Goal: Information Seeking & Learning: Learn about a topic

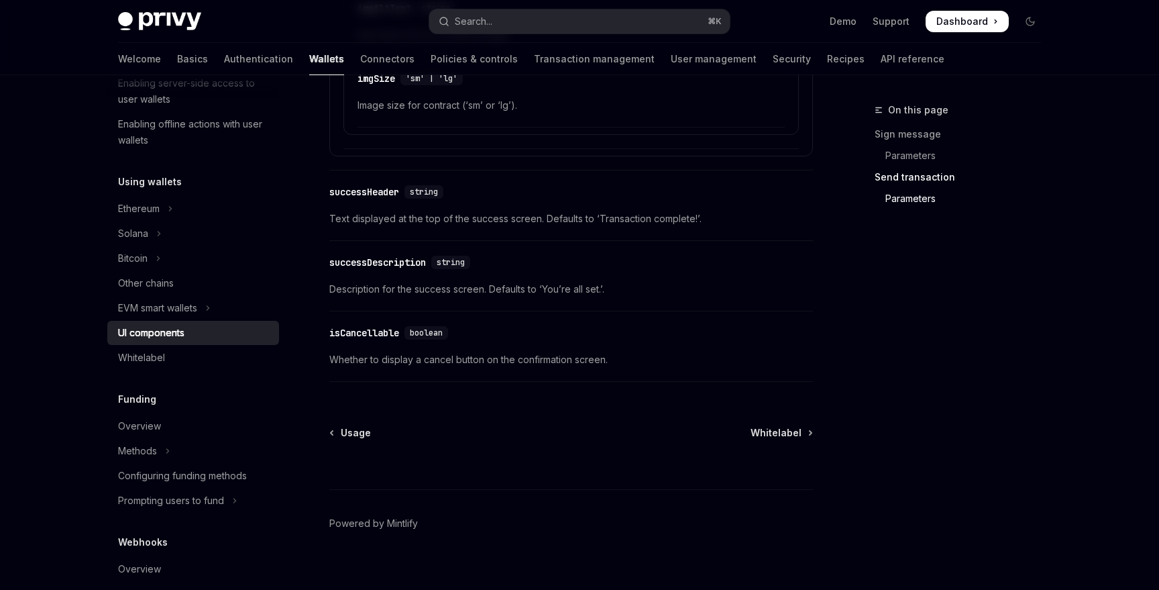
scroll to position [2407, 0]
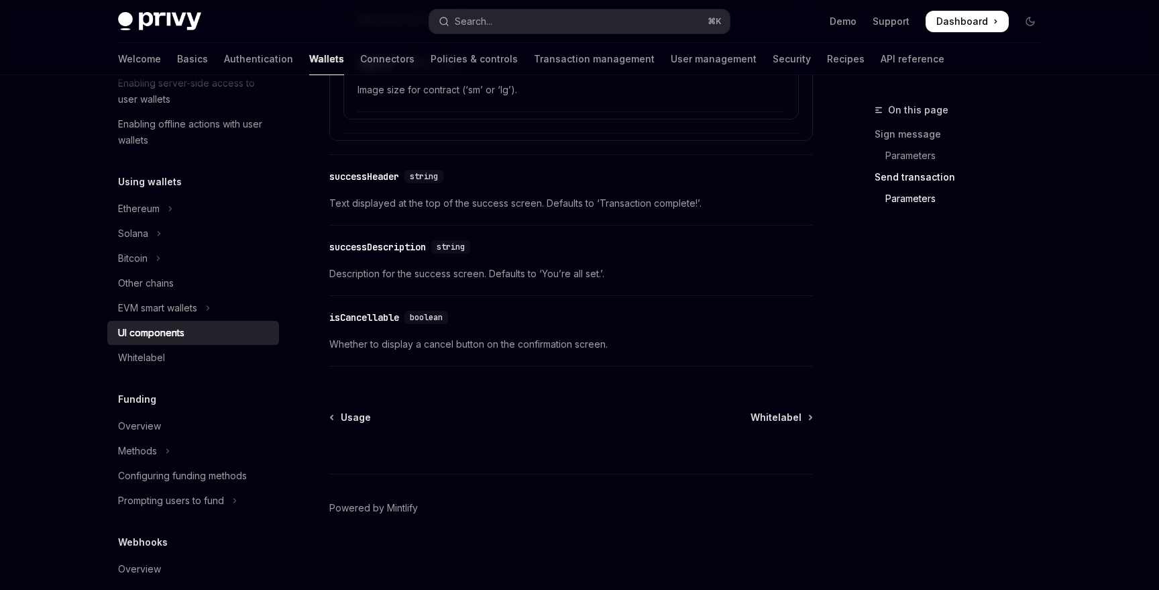
click at [590, 477] on footer "Powered by Mintlify" at bounding box center [571, 532] width 484 height 116
click at [512, 432] on div "⌘ I" at bounding box center [571, 449] width 484 height 50
click at [786, 423] on span "Whitelabel" at bounding box center [776, 417] width 51 height 13
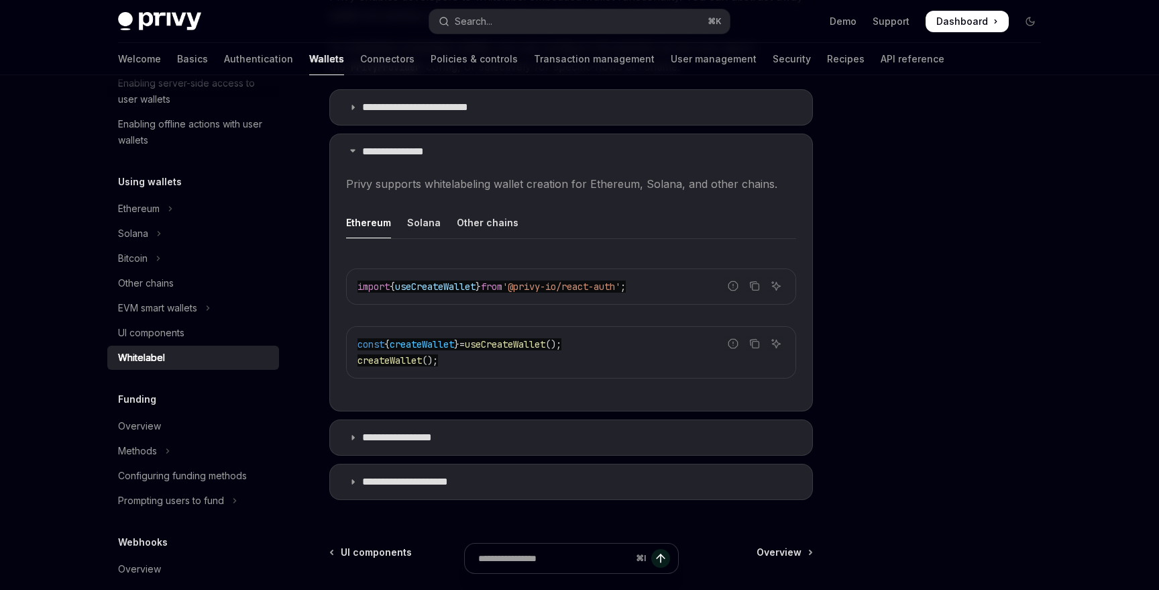
scroll to position [374, 0]
click at [232, 336] on div "UI components" at bounding box center [194, 333] width 153 height 16
type textarea "*"
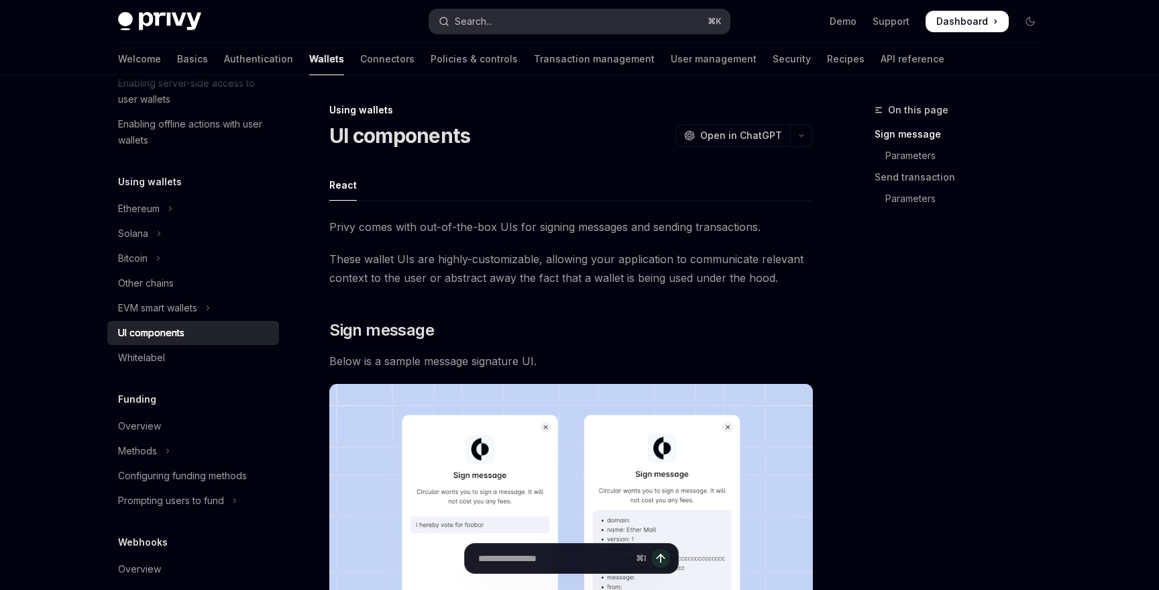
click at [508, 28] on button "Search... ⌘ K" at bounding box center [579, 21] width 301 height 24
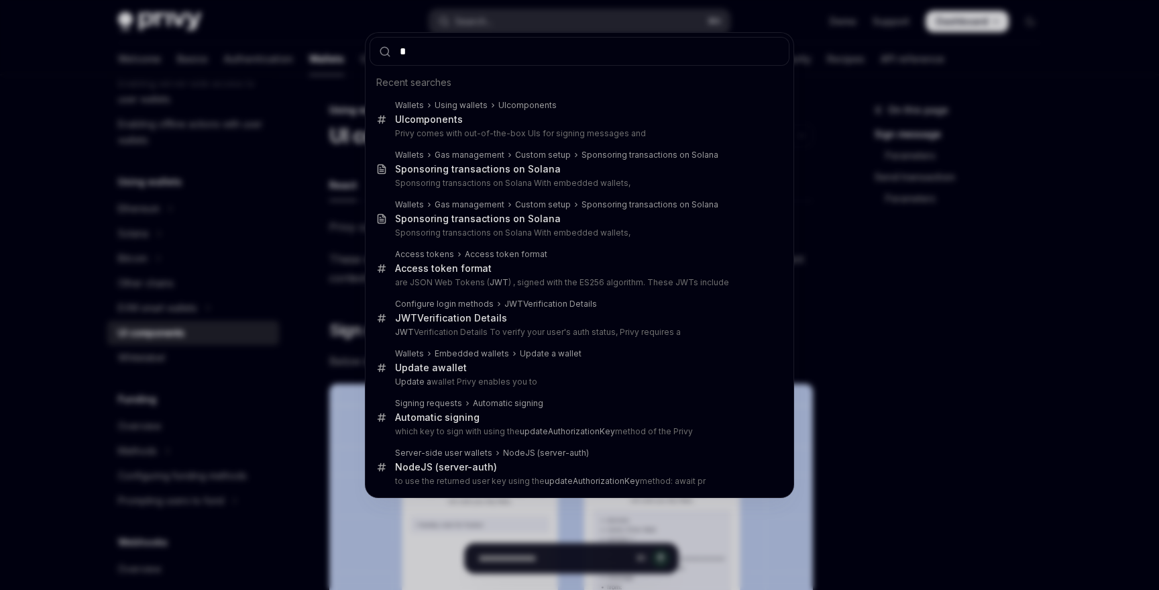
type input "**"
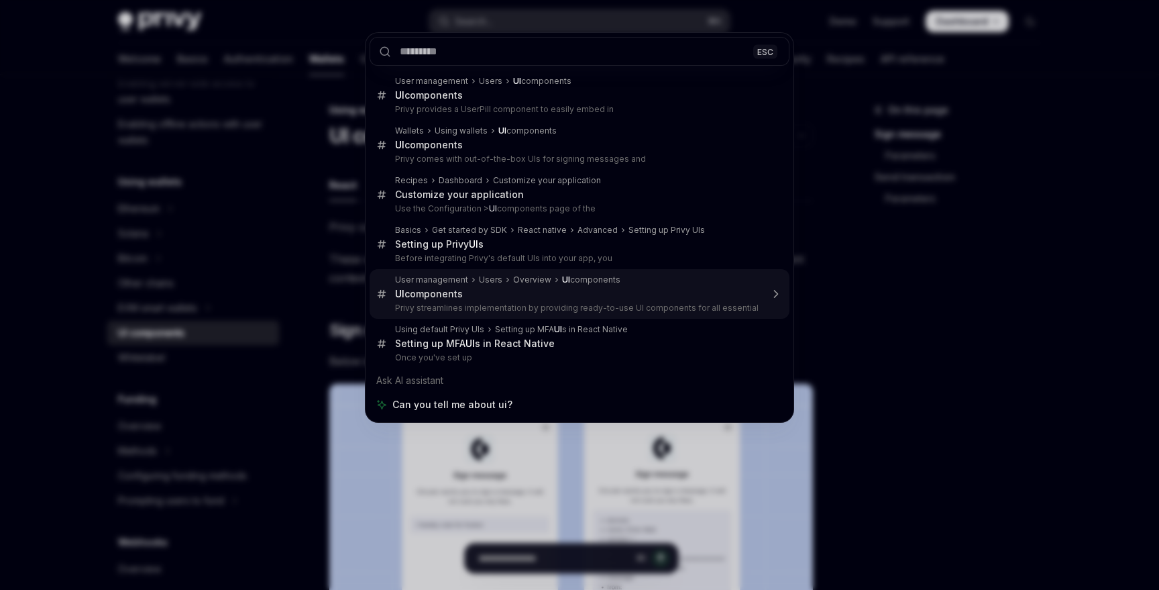
type textarea "*"
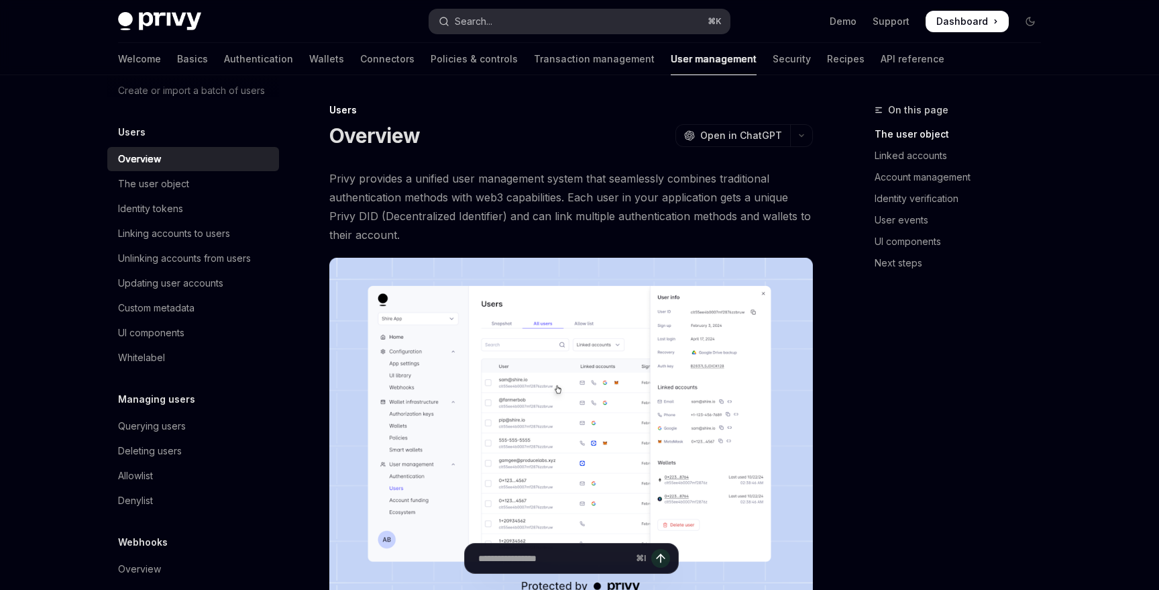
click at [550, 20] on button "Search... ⌘ K" at bounding box center [579, 21] width 301 height 24
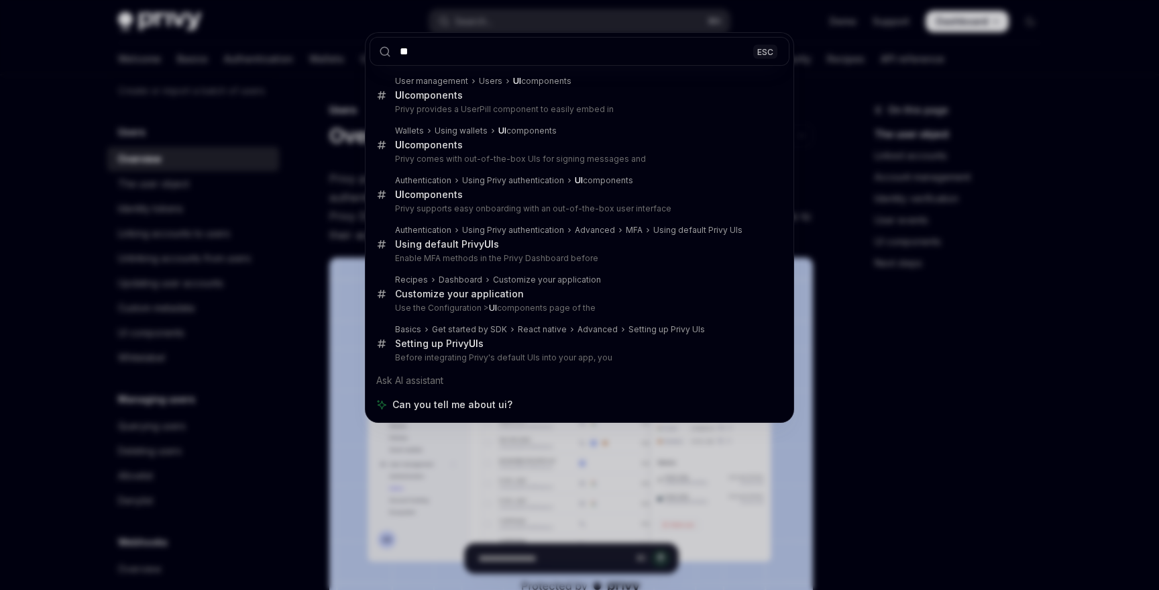
type input "**"
click at [847, 337] on div "** ESC User management Users UI components UI components Privy provides a UserP…" at bounding box center [579, 295] width 1159 height 590
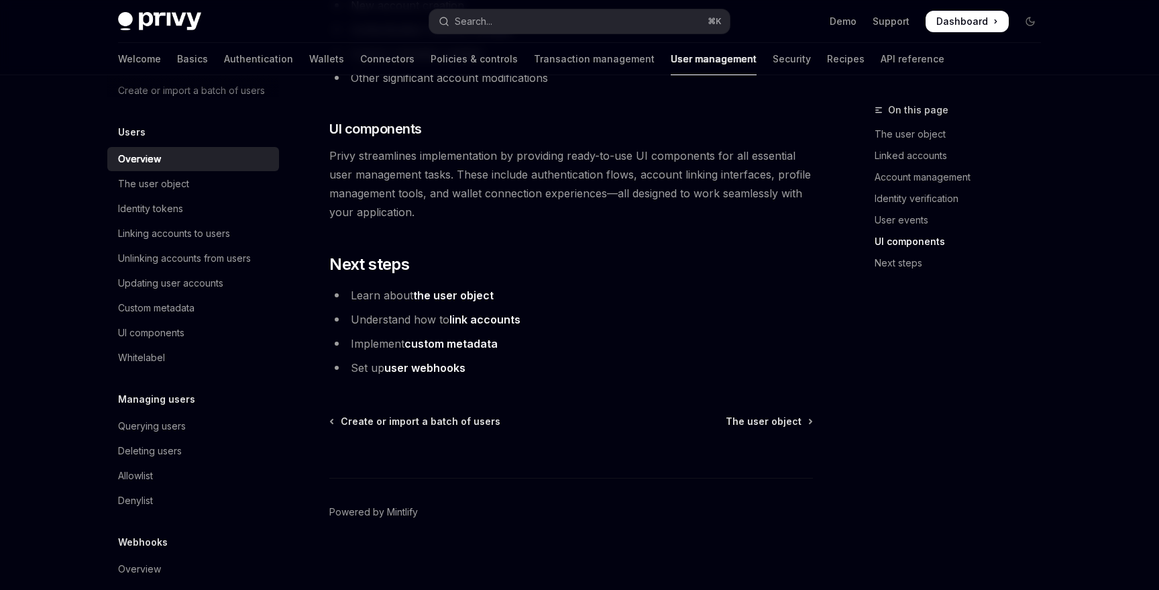
scroll to position [1430, 0]
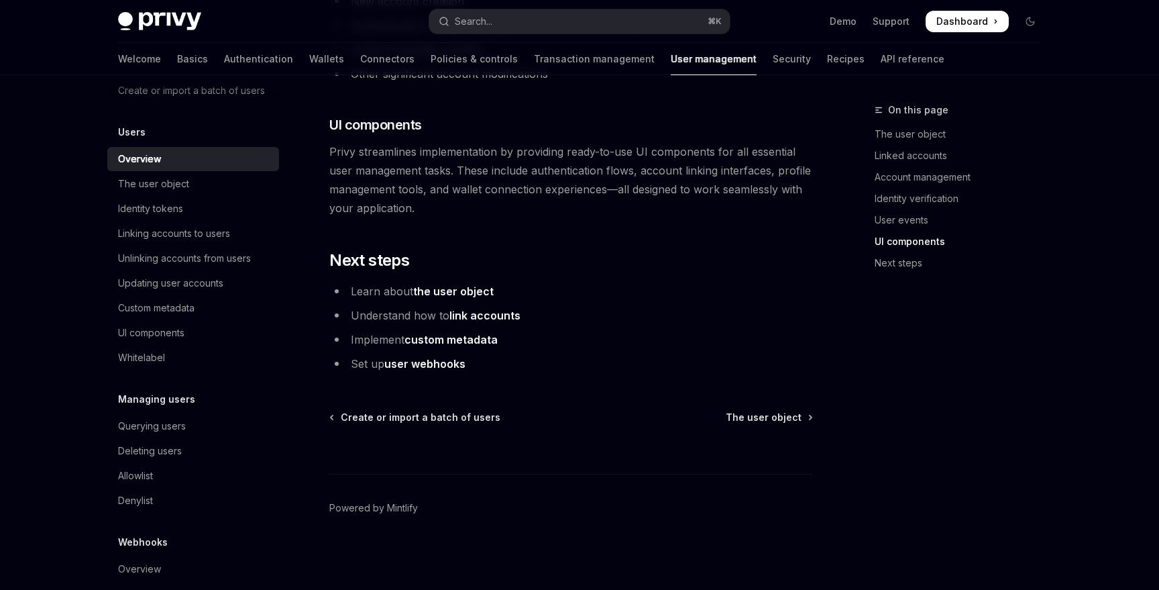
click at [439, 365] on link "user webhooks" at bounding box center [424, 364] width 81 height 14
type textarea "*"
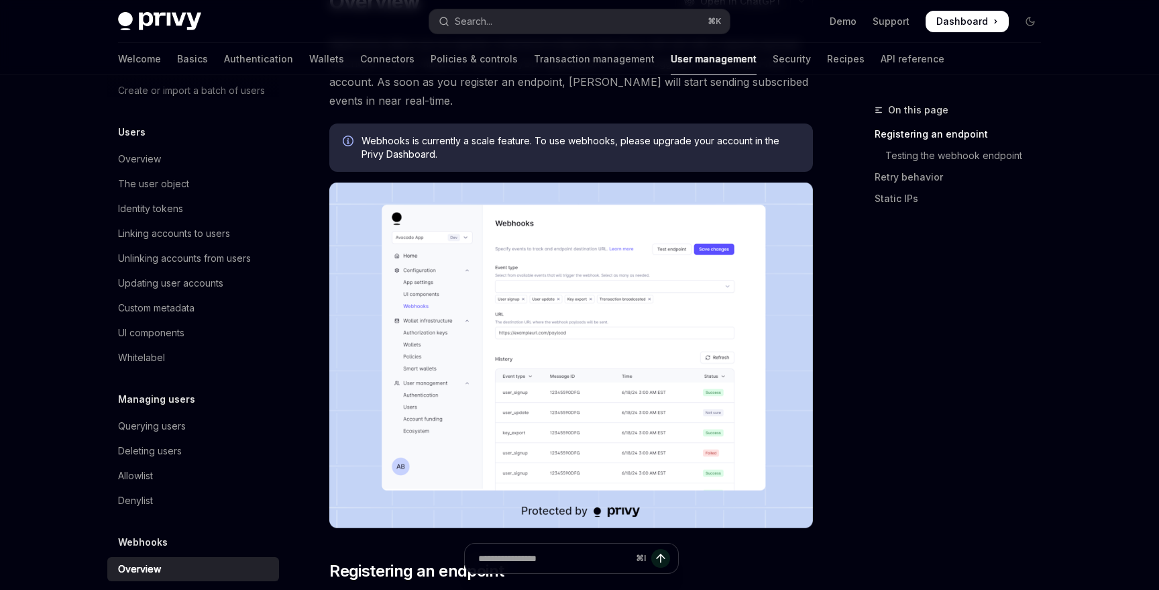
scroll to position [144, 0]
